Goal: Information Seeking & Learning: Learn about a topic

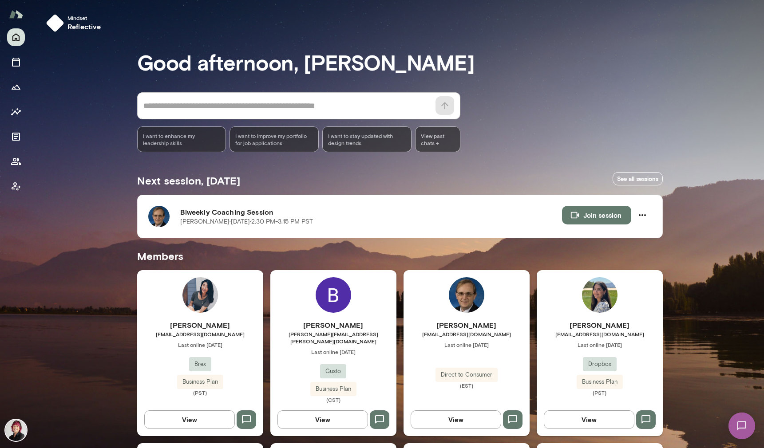
click at [464, 319] on div "[PERSON_NAME] [PERSON_NAME][EMAIL_ADDRESS][DOMAIN_NAME] Last online [DATE] Dire…" at bounding box center [466, 353] width 126 height 166
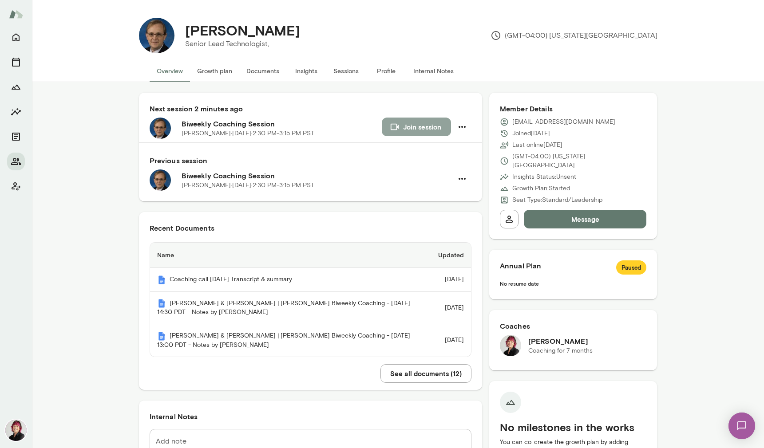
click at [435, 118] on button "Join session" at bounding box center [416, 127] width 69 height 19
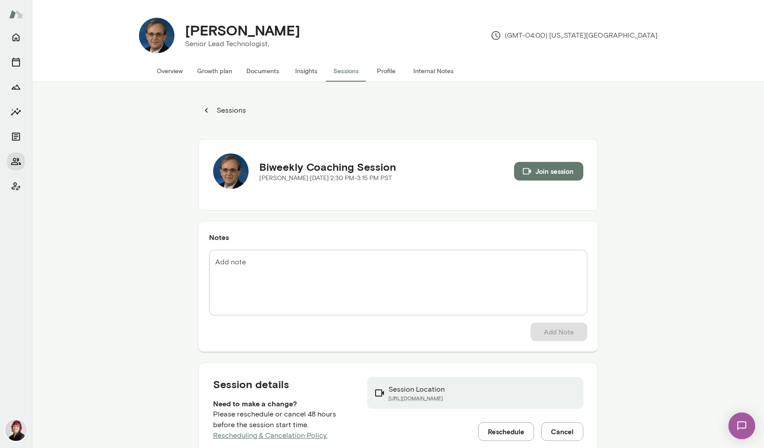
click at [201, 110] on icon "button" at bounding box center [206, 111] width 10 height 10
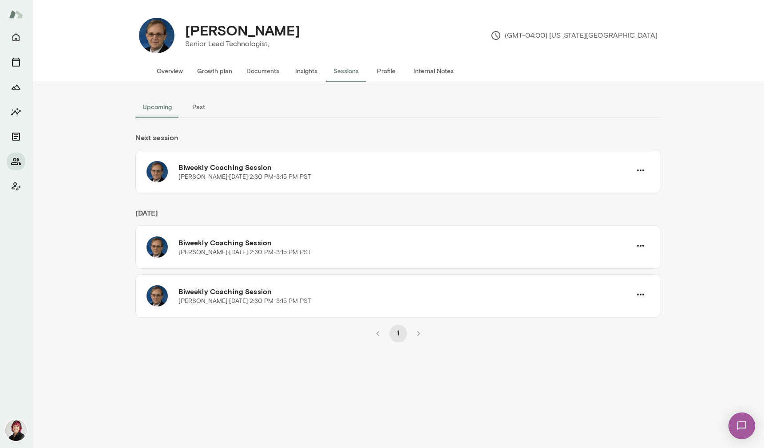
click at [416, 332] on li "pagination navigation" at bounding box center [418, 334] width 20 height 18
click at [440, 72] on button "Internal Notes" at bounding box center [433, 70] width 55 height 21
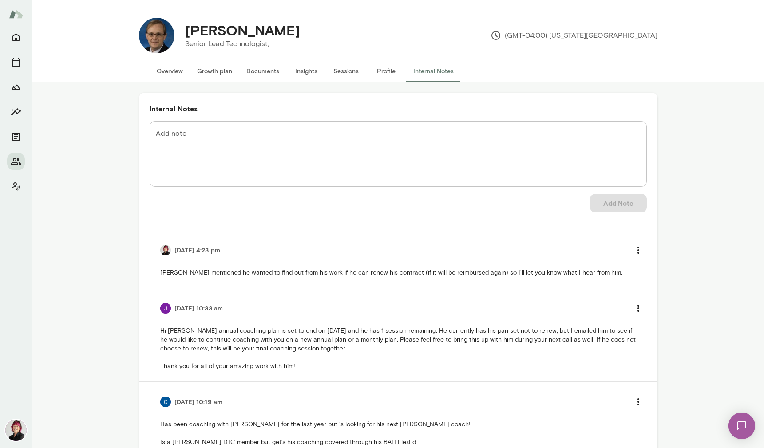
click at [167, 309] on img at bounding box center [165, 308] width 11 height 11
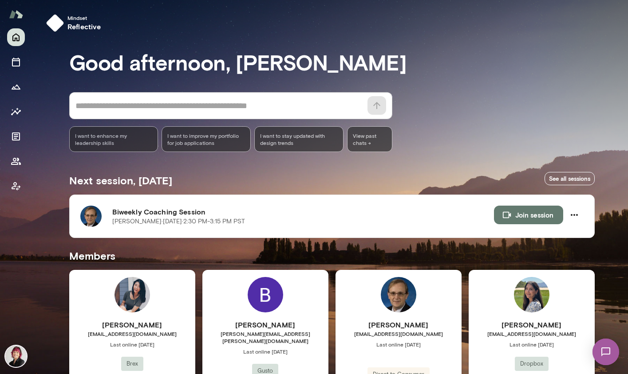
click at [402, 311] on img at bounding box center [398, 294] width 35 height 35
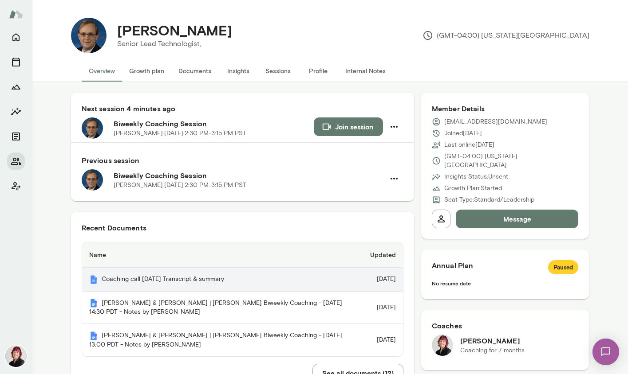
click at [247, 280] on th "Coaching call [DATE] Transcript & summary" at bounding box center [222, 280] width 281 height 24
click at [227, 277] on th "Coaching call [DATE] Transcript & summary" at bounding box center [222, 280] width 281 height 24
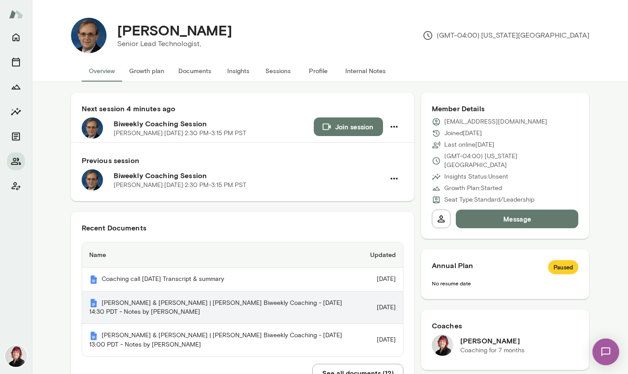
click at [253, 308] on th "[PERSON_NAME] & [PERSON_NAME] | [PERSON_NAME] Biweekly Coaching - [DATE] 14:30 …" at bounding box center [222, 308] width 281 height 33
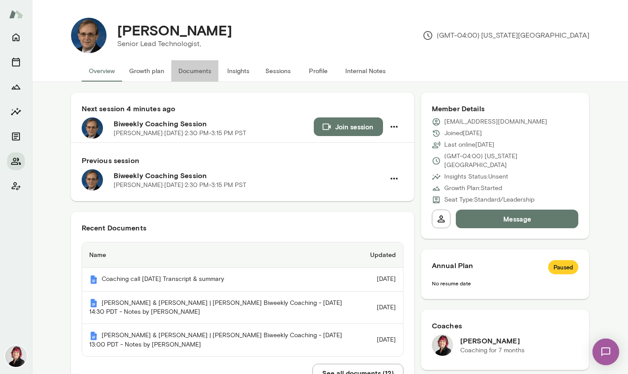
click at [204, 73] on button "Documents" at bounding box center [194, 70] width 47 height 21
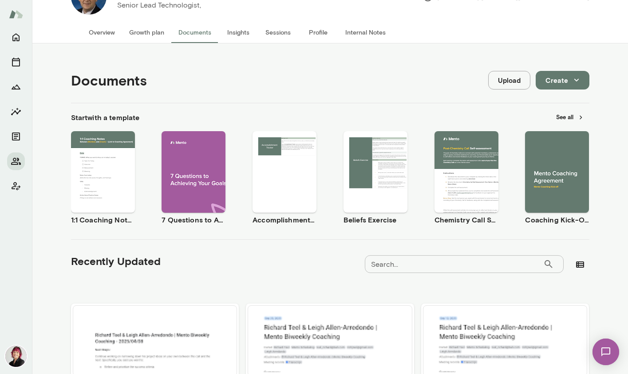
scroll to position [38, 0]
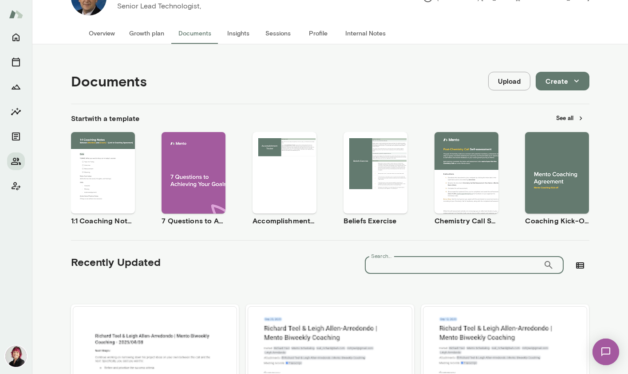
click at [417, 265] on input "Search..." at bounding box center [454, 265] width 178 height 18
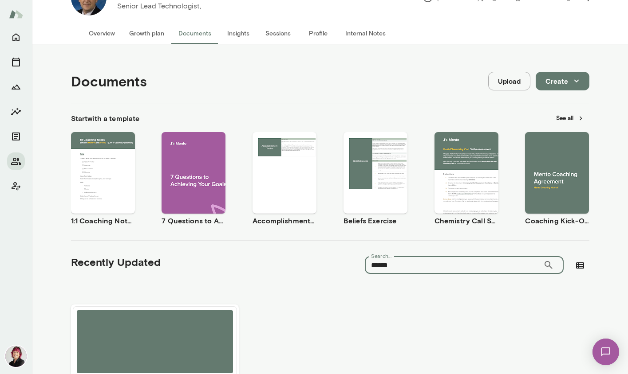
scroll to position [132, 0]
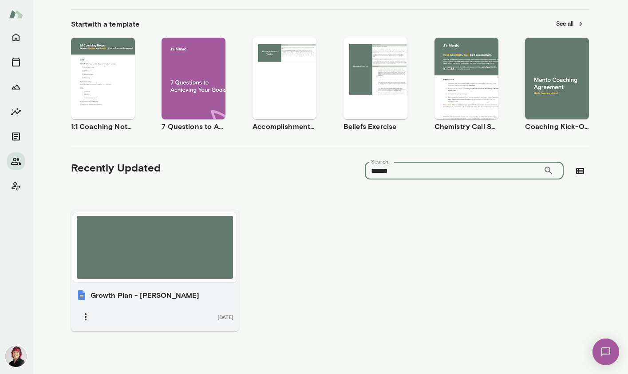
type input "******"
click at [145, 256] on div at bounding box center [155, 247] width 157 height 63
